Goal: Information Seeking & Learning: Learn about a topic

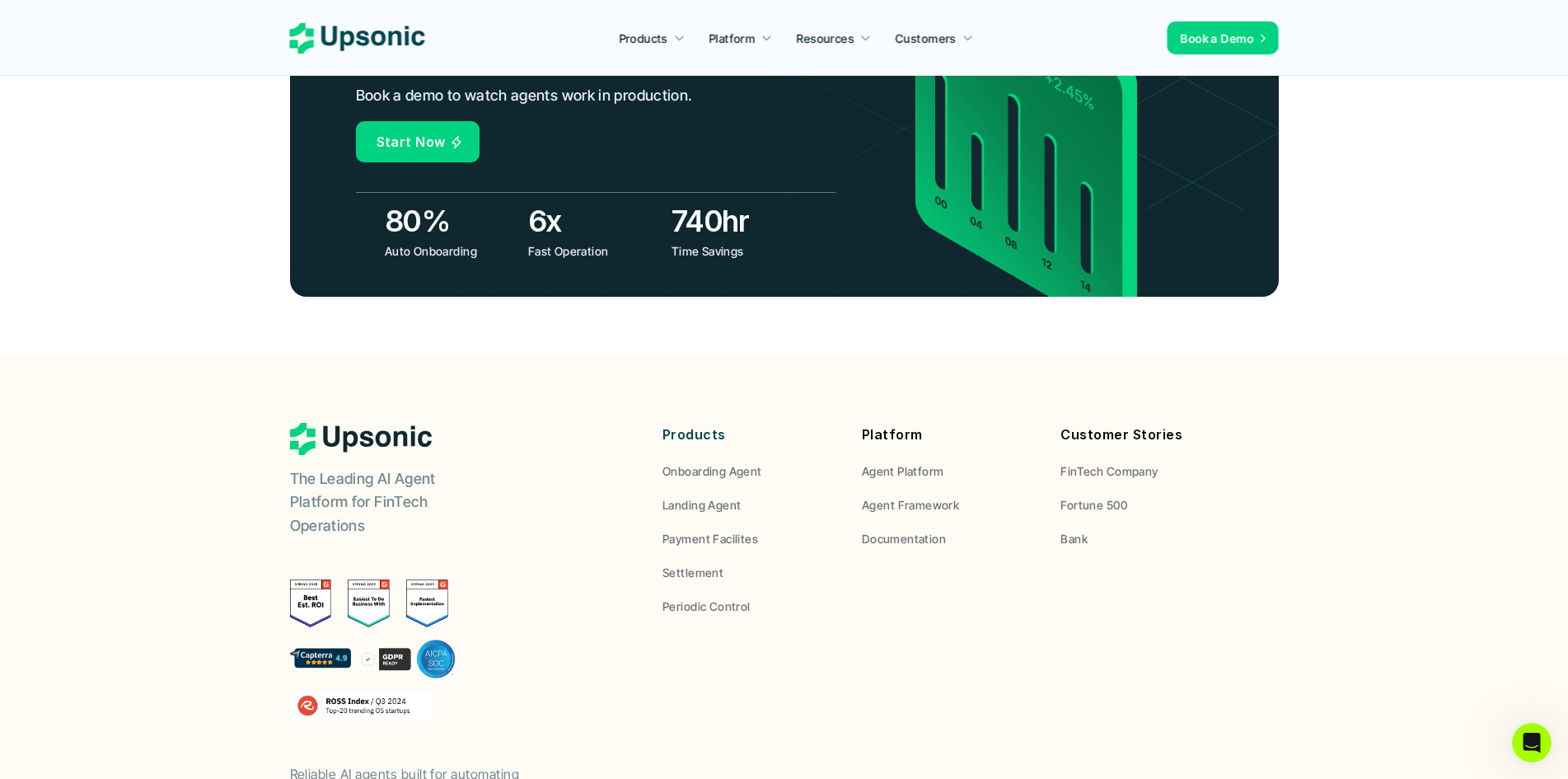
scroll to position [6063, 0]
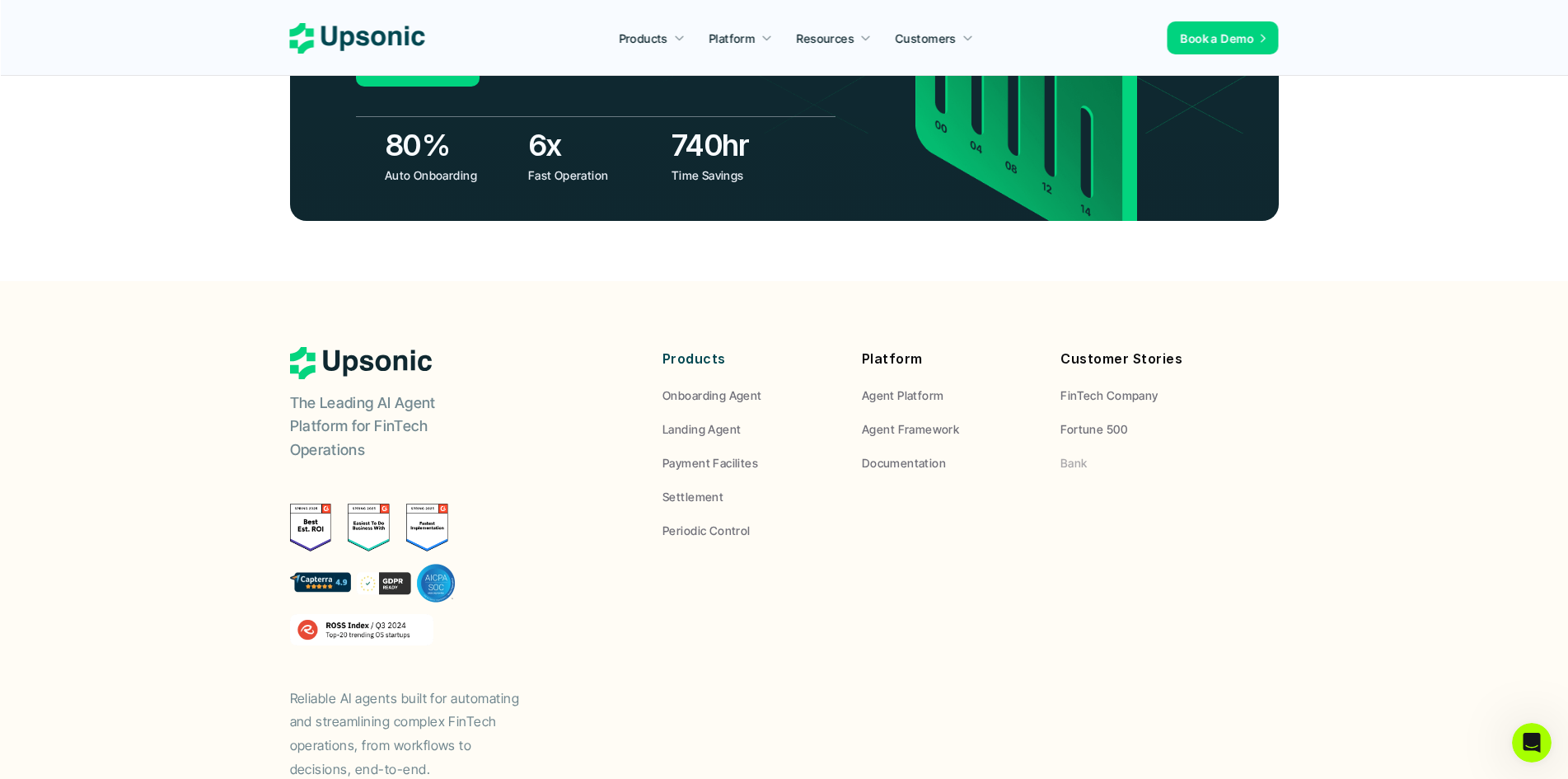
click at [1080, 455] on span "Bank" at bounding box center [1073, 462] width 27 height 14
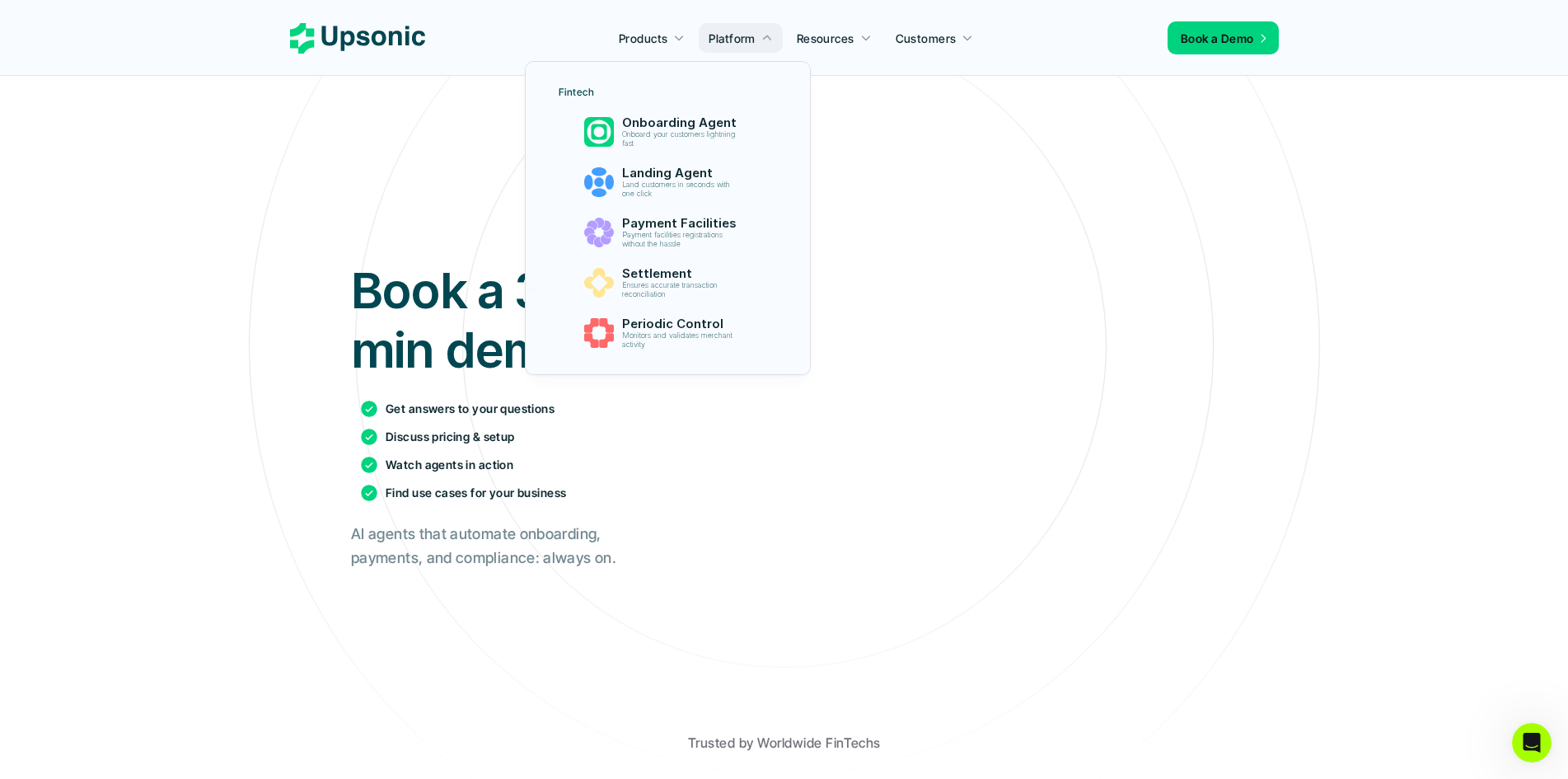
click at [678, 31] on div at bounding box center [678, 38] width 11 height 14
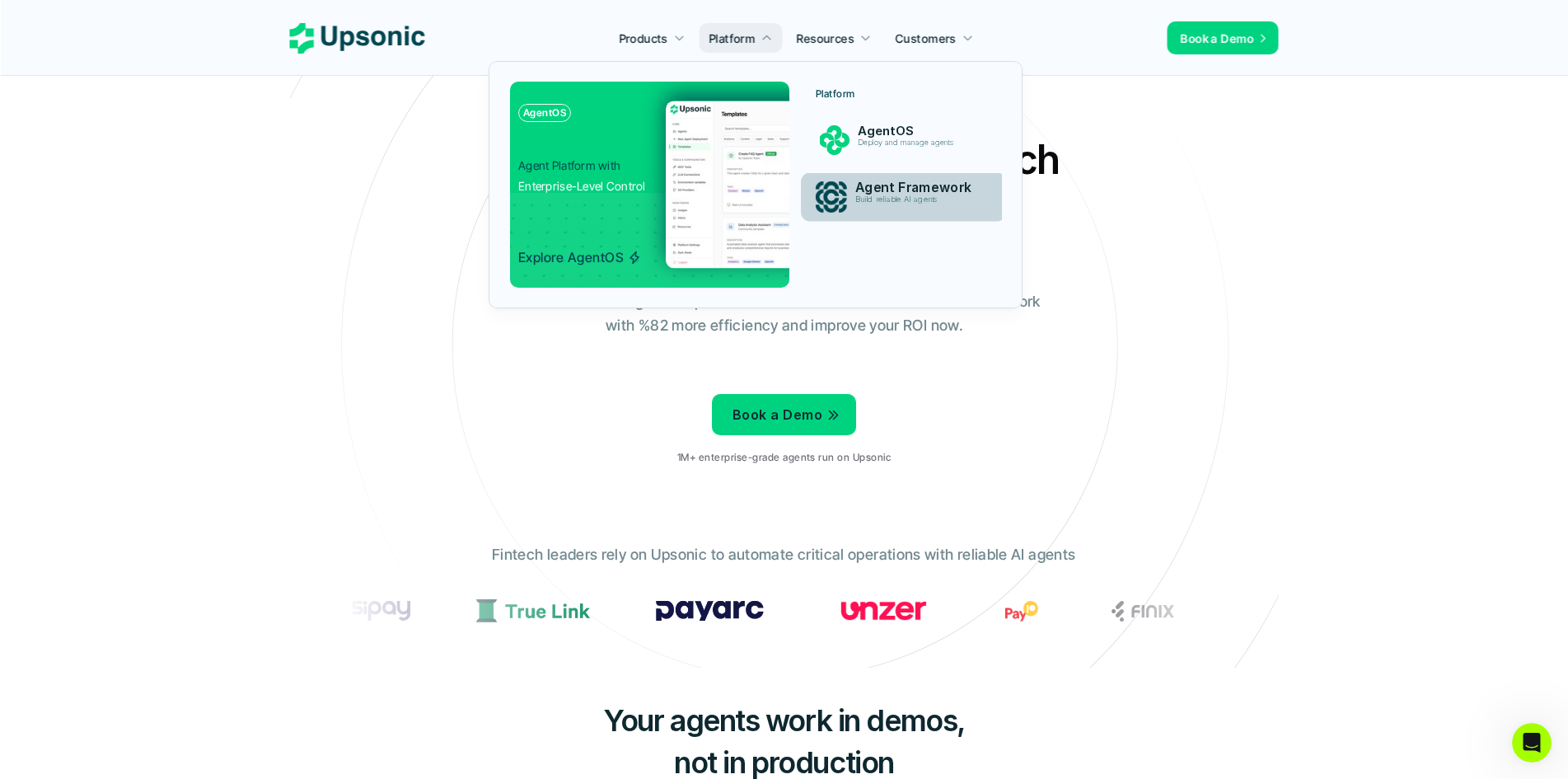
click at [867, 186] on p "Agent Framework" at bounding box center [919, 188] width 128 height 16
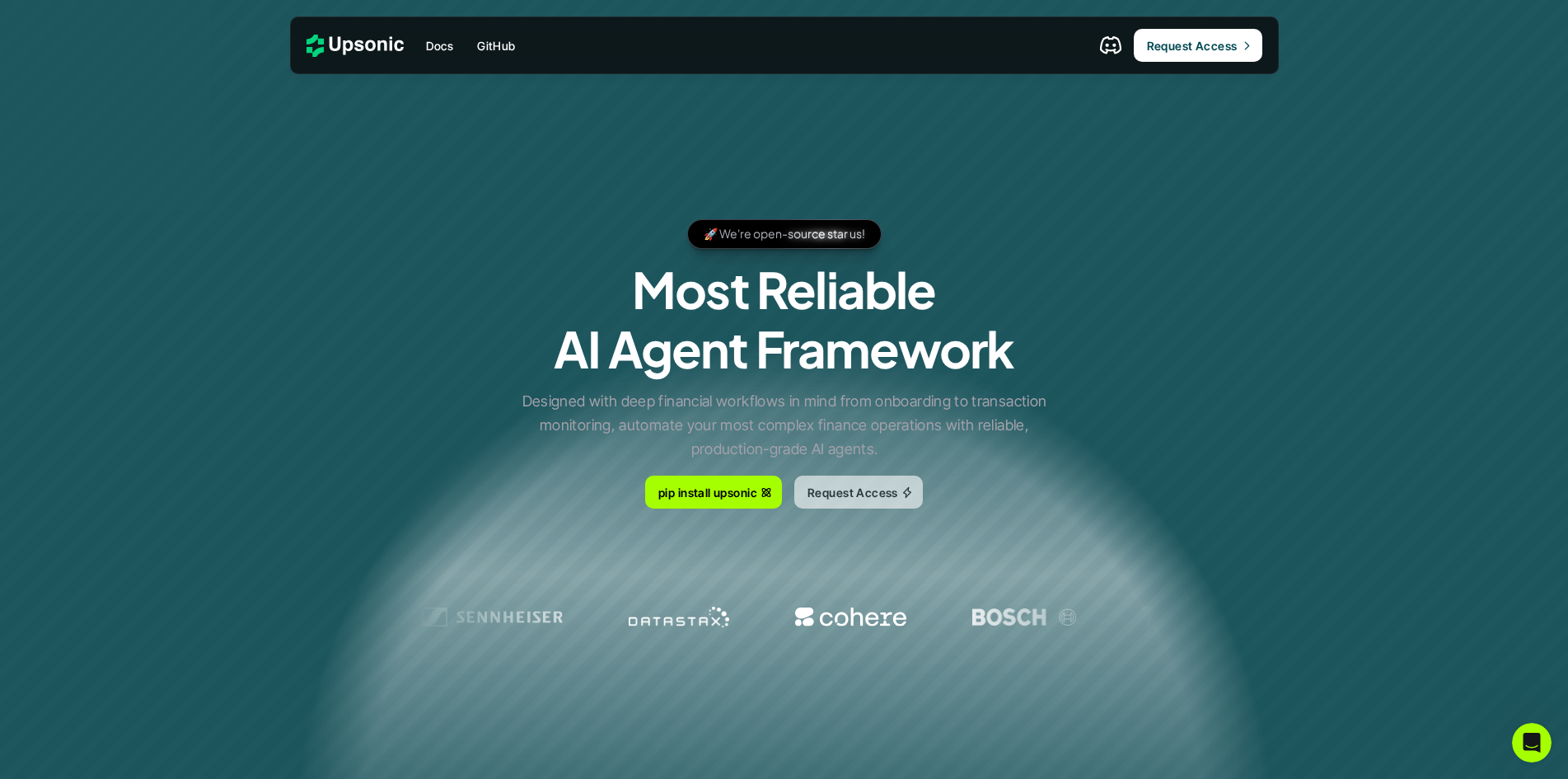
click at [838, 489] on p "Request Access" at bounding box center [852, 492] width 91 height 17
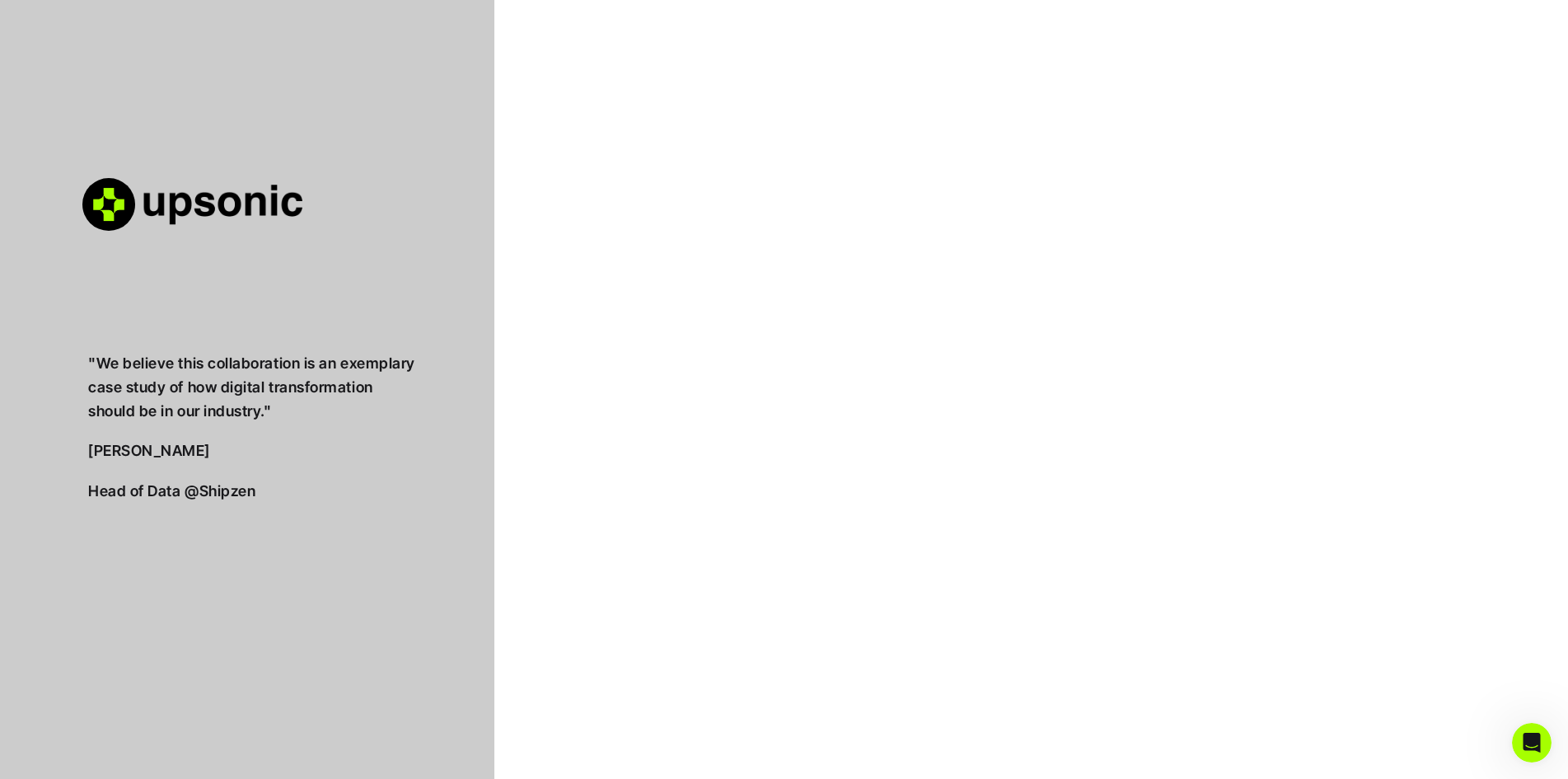
drag, startPoint x: 173, startPoint y: 364, endPoint x: 258, endPoint y: 486, distance: 148.7
click at [258, 489] on div ""We believe this collaboration is an exemplary case study of how digital transf…" at bounding box center [253, 427] width 330 height 151
click at [286, 423] on div ""We believe this collaboration is an exemplary case study of how digital transf…" at bounding box center [253, 427] width 330 height 151
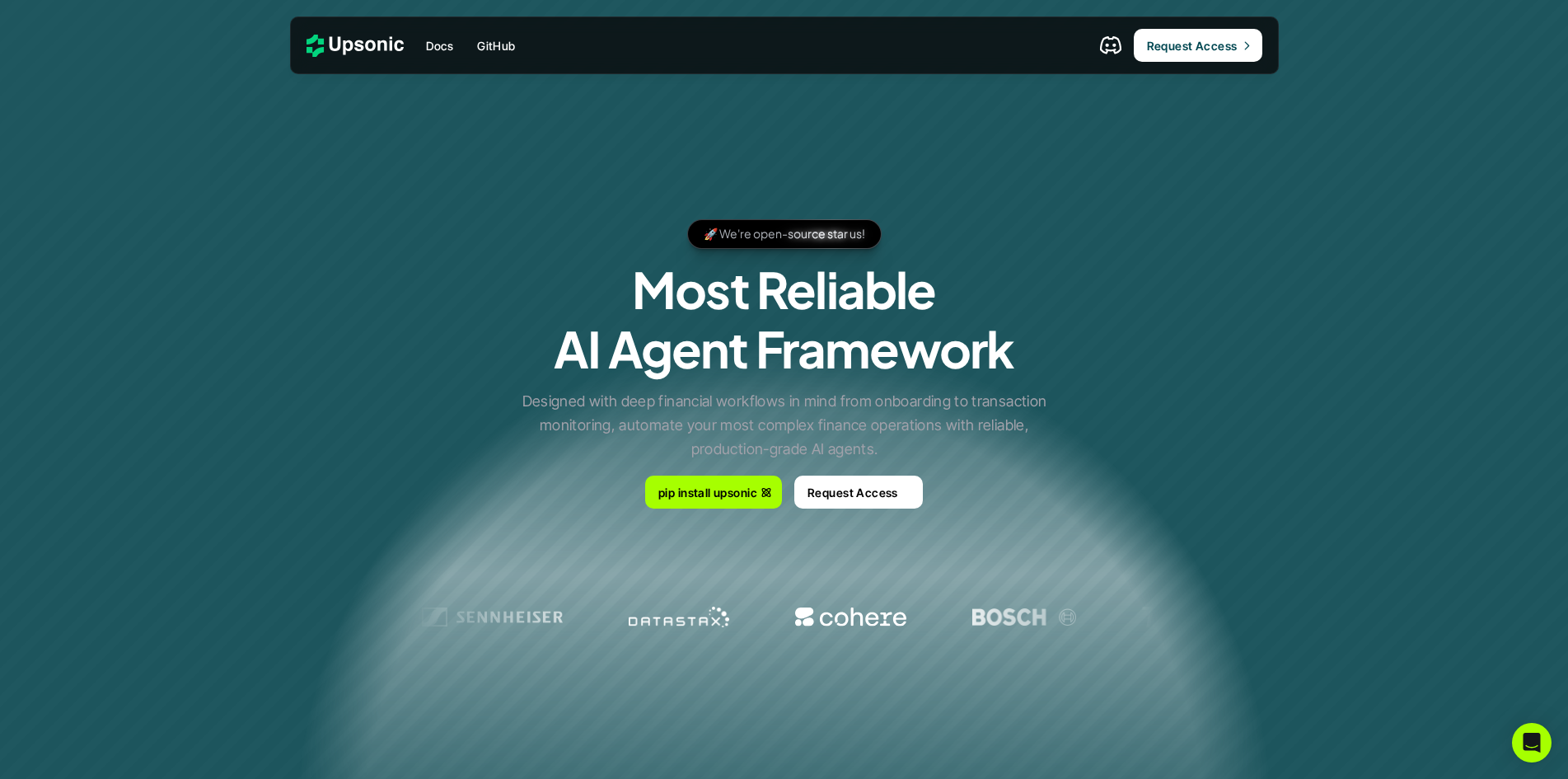
drag, startPoint x: 904, startPoint y: 322, endPoint x: 798, endPoint y: 323, distance: 106.0
click at [797, 324] on h1 "Most Reliable AI Agent Framework" at bounding box center [784, 319] width 460 height 119
drag, startPoint x: 797, startPoint y: 324, endPoint x: 1074, endPoint y: 374, distance: 281.5
click at [1075, 373] on div "🚀 We're open-source star us! 🚀 We're open-source star us! 🚀 We're open-source s…" at bounding box center [784, 365] width 988 height 346
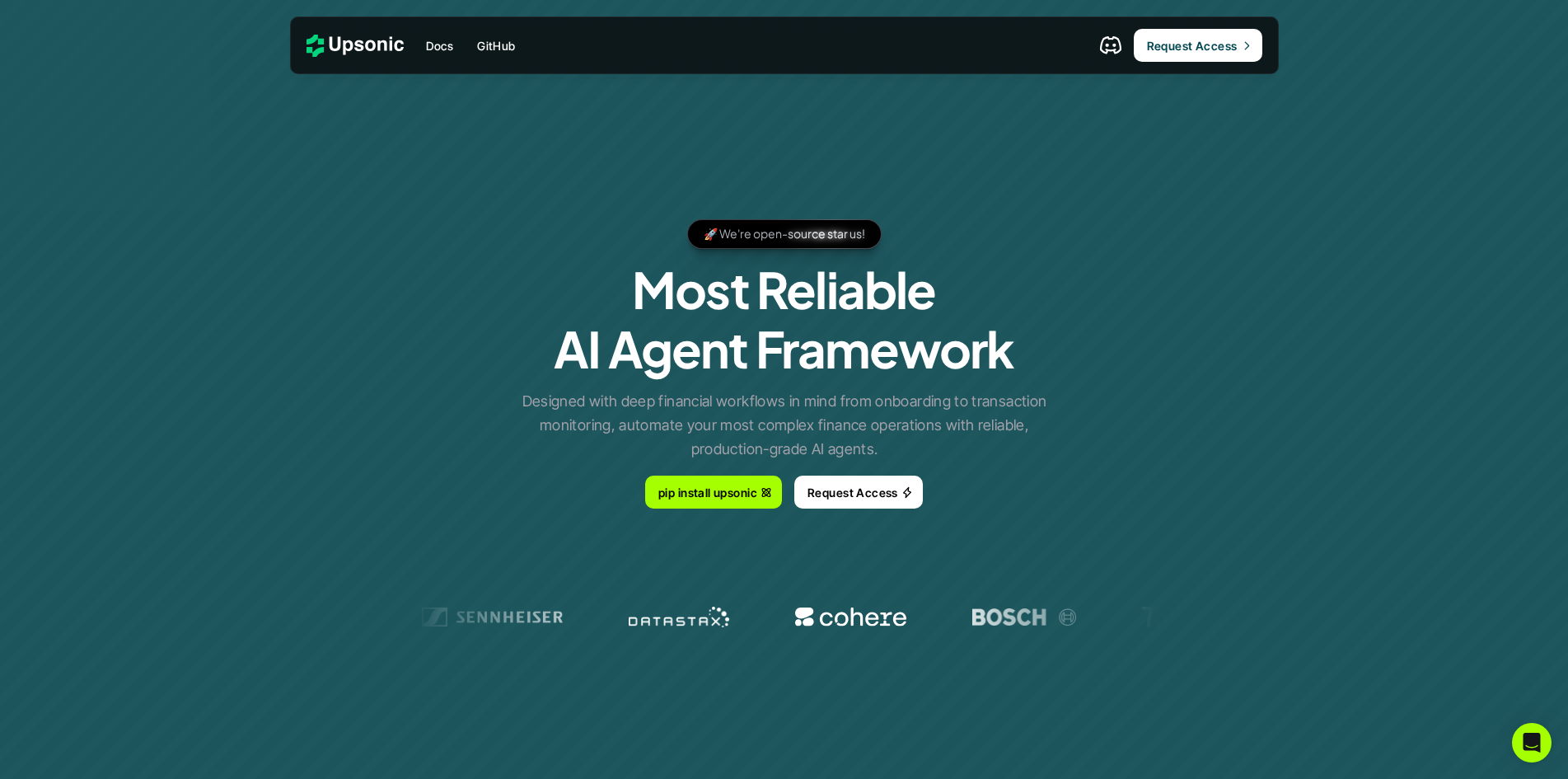
scroll to position [853, 0]
